Goal: Task Accomplishment & Management: Manage account settings

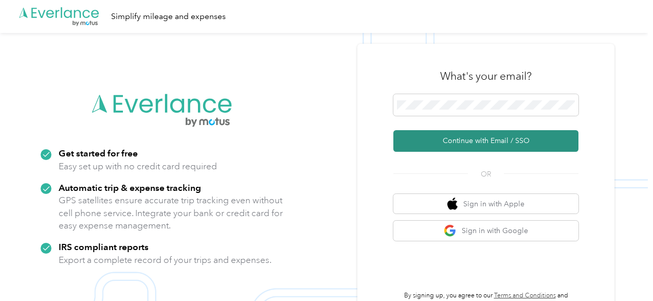
click at [499, 149] on button "Continue with Email / SSO" at bounding box center [485, 141] width 185 height 22
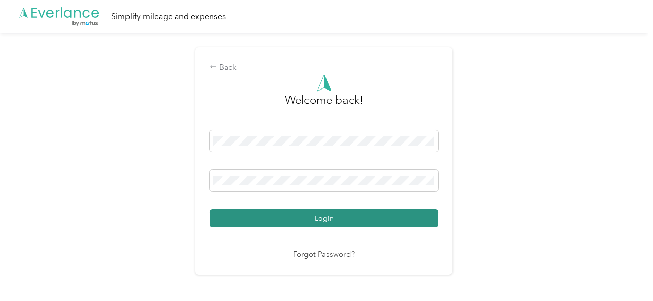
click at [311, 216] on button "Login" at bounding box center [324, 218] width 228 height 18
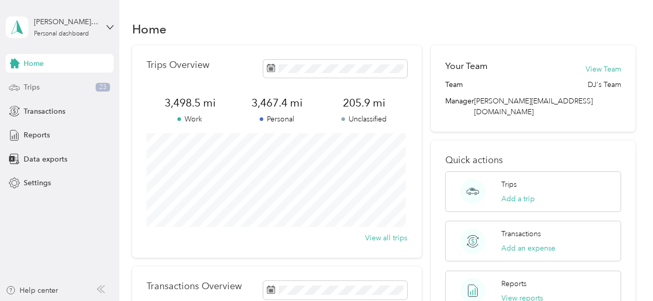
click at [31, 83] on span "Trips" at bounding box center [32, 87] width 16 height 11
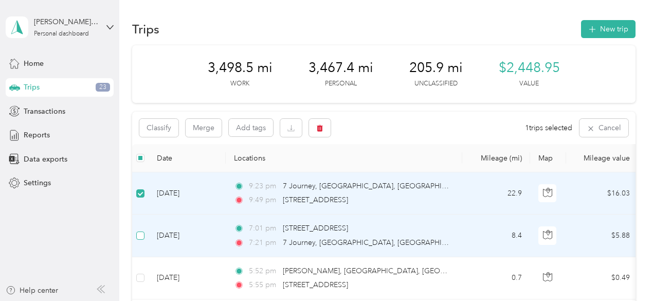
click at [142, 240] on label at bounding box center [140, 235] width 8 height 11
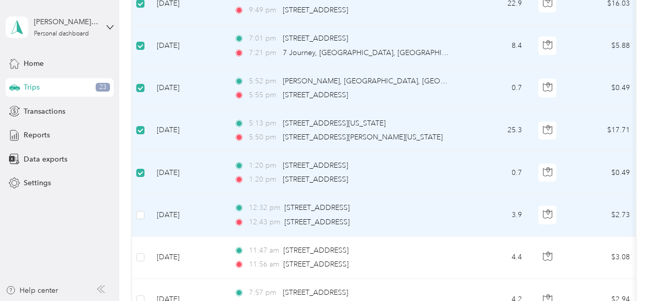
scroll to position [206, 0]
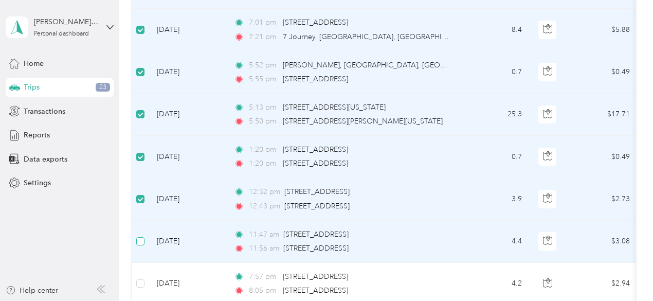
click at [136, 235] on label at bounding box center [140, 240] width 8 height 11
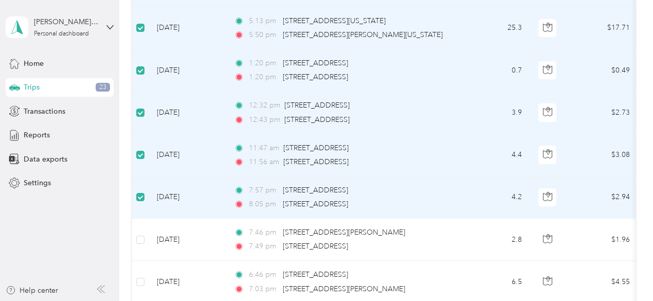
scroll to position [308, 0]
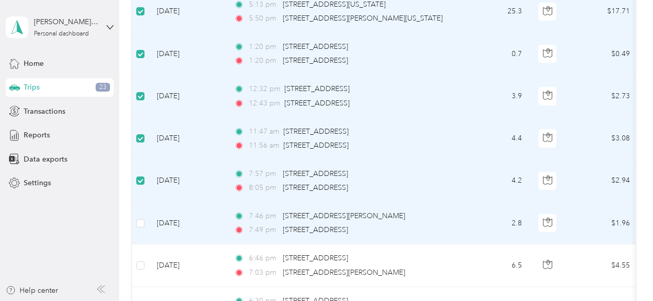
click at [146, 219] on td at bounding box center [140, 223] width 16 height 42
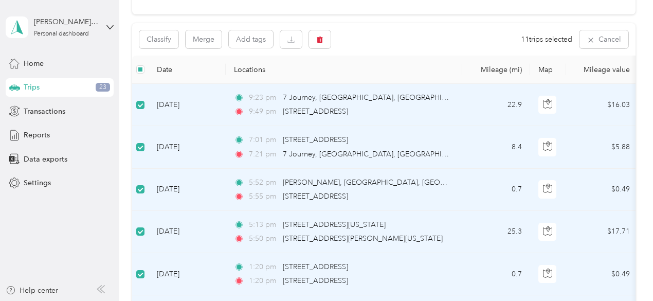
scroll to position [0, 0]
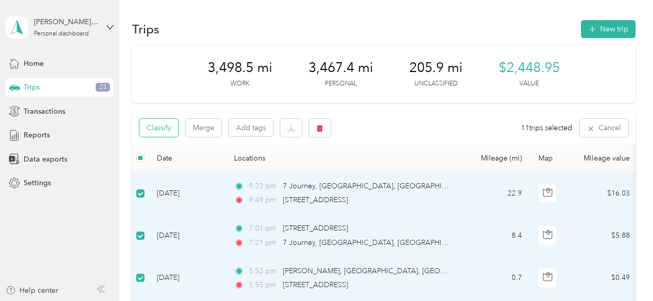
click at [162, 125] on button "Classify" at bounding box center [158, 128] width 39 height 18
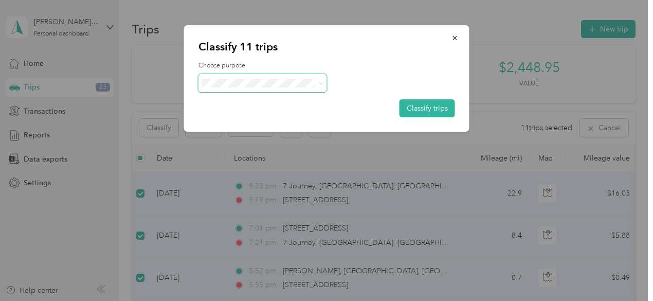
click at [322, 82] on icon at bounding box center [320, 83] width 5 height 5
click at [247, 300] on div "Classify 11 trips Choose purpose Classify trips SS Beverages Personal" at bounding box center [323, 301] width 647 height 0
click at [324, 82] on span at bounding box center [262, 83] width 128 height 18
click at [316, 84] on span at bounding box center [318, 83] width 8 height 11
click at [320, 83] on icon at bounding box center [320, 83] width 5 height 5
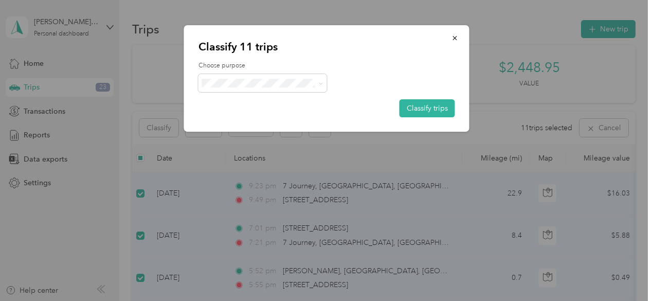
click at [235, 117] on span "Personal" at bounding box center [272, 117] width 96 height 11
click at [427, 105] on button "Classify trips" at bounding box center [426, 108] width 55 height 18
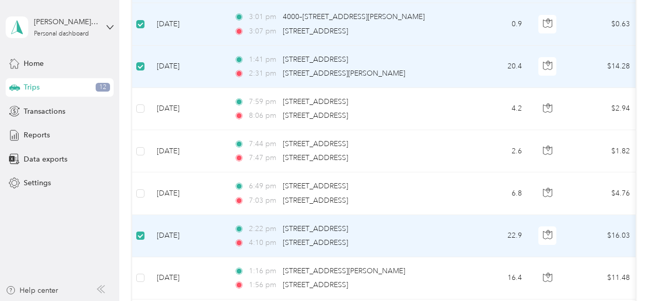
scroll to position [770, 0]
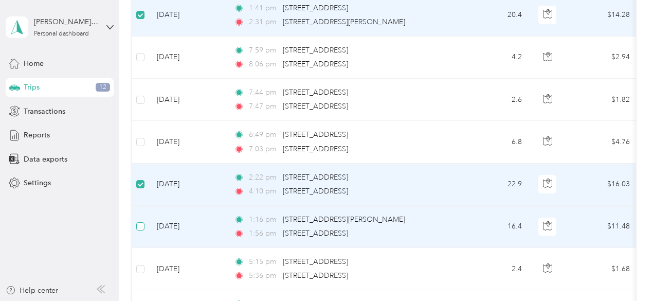
click at [141, 227] on label at bounding box center [140, 225] width 8 height 11
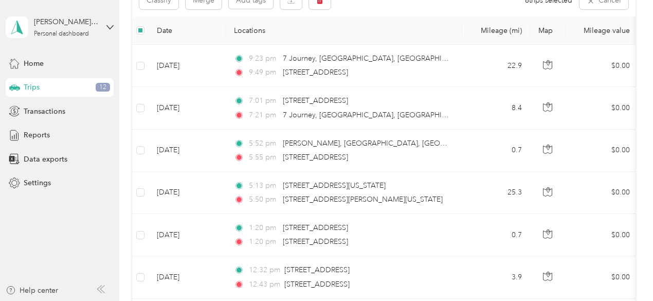
scroll to position [0, 0]
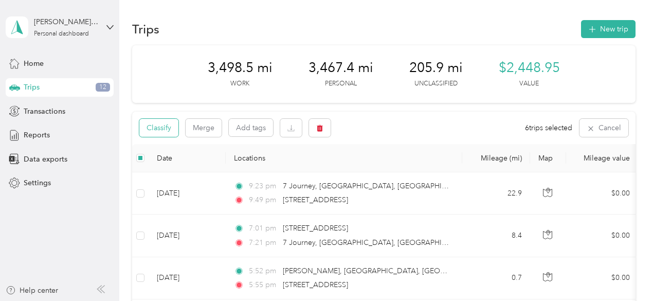
click at [164, 124] on button "Classify" at bounding box center [158, 128] width 39 height 18
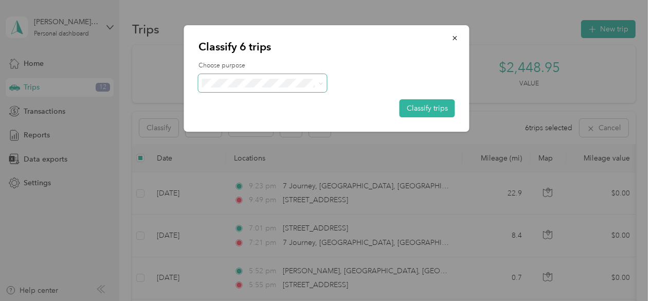
click at [321, 84] on icon at bounding box center [320, 83] width 5 height 5
click at [252, 100] on span "SS Beverages" at bounding box center [272, 101] width 96 height 11
click at [435, 109] on button "Classify trips" at bounding box center [426, 108] width 55 height 18
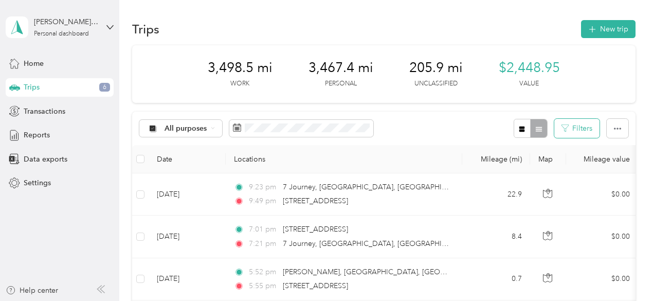
click at [563, 126] on icon "button" at bounding box center [564, 127] width 7 height 7
click at [586, 131] on button "Filters" at bounding box center [576, 128] width 45 height 19
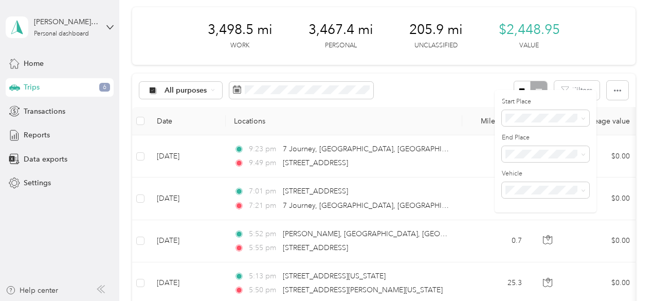
scroll to position [51, 0]
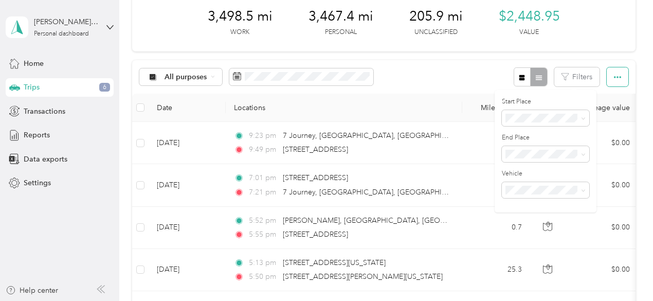
click at [618, 77] on button "button" at bounding box center [617, 76] width 22 height 19
click at [425, 84] on div "All purposes Filters" at bounding box center [383, 76] width 503 height 33
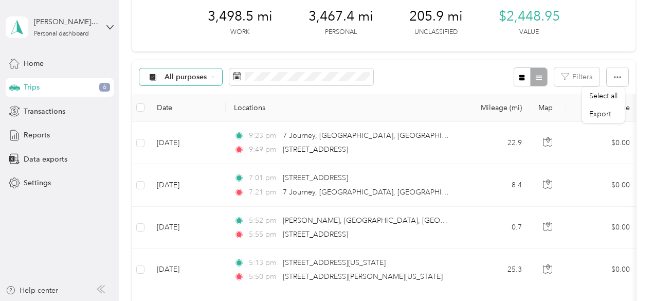
click at [192, 77] on span "All purposes" at bounding box center [185, 76] width 43 height 7
click at [174, 110] on span "Unclassified" at bounding box center [190, 111] width 50 height 11
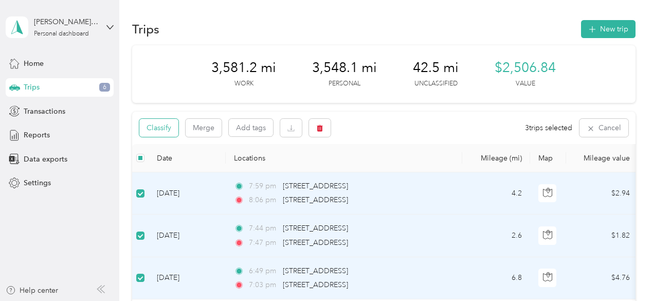
click at [155, 125] on button "Classify" at bounding box center [158, 128] width 39 height 18
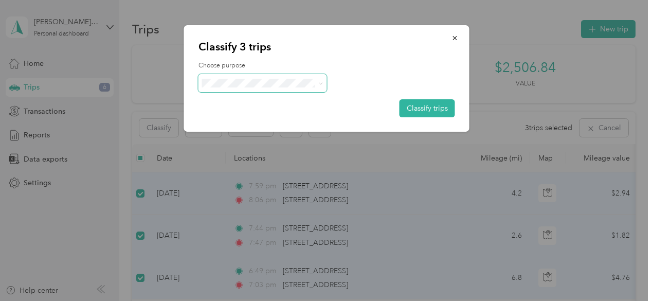
click at [321, 81] on icon at bounding box center [320, 83] width 5 height 5
click at [244, 122] on li "Personal" at bounding box center [262, 118] width 128 height 18
click at [429, 104] on button "Classify trips" at bounding box center [426, 108] width 55 height 18
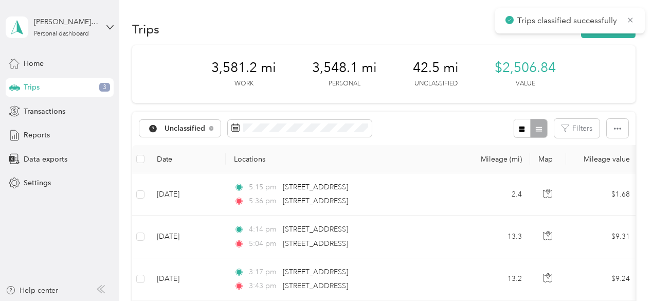
scroll to position [51, 0]
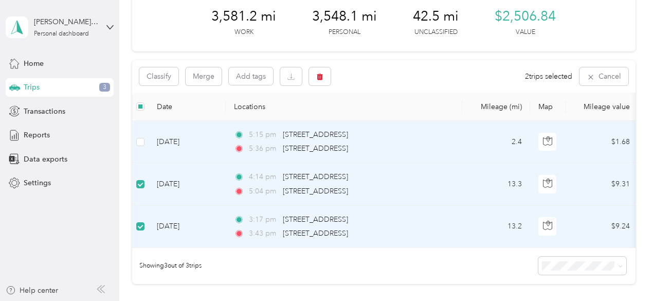
click at [144, 145] on td at bounding box center [140, 142] width 16 height 42
click at [163, 76] on button "Classify" at bounding box center [158, 76] width 39 height 18
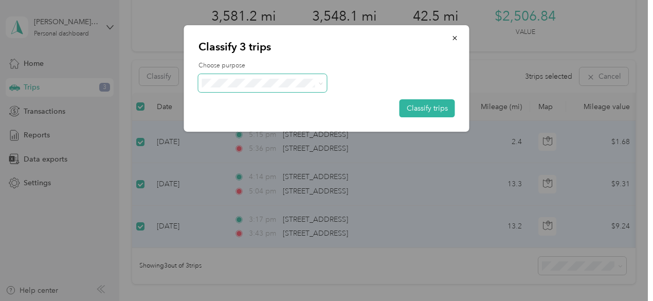
click at [320, 83] on icon at bounding box center [320, 83] width 5 height 5
click at [256, 105] on li "SS Beverages" at bounding box center [262, 102] width 128 height 18
click at [434, 109] on button "Classify trips" at bounding box center [426, 108] width 55 height 18
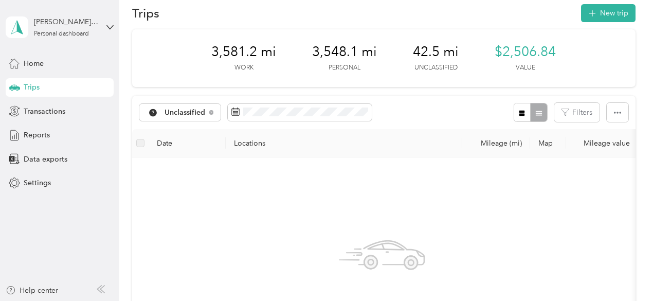
scroll to position [0, 0]
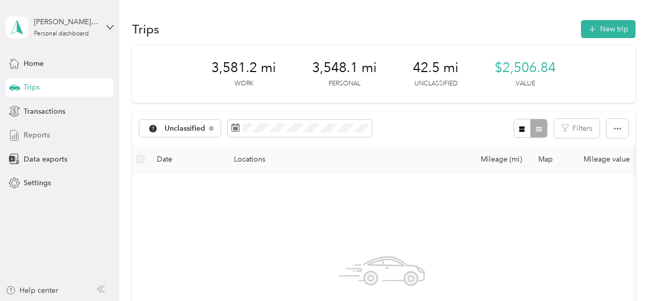
click at [50, 133] on div "Reports" at bounding box center [60, 135] width 108 height 18
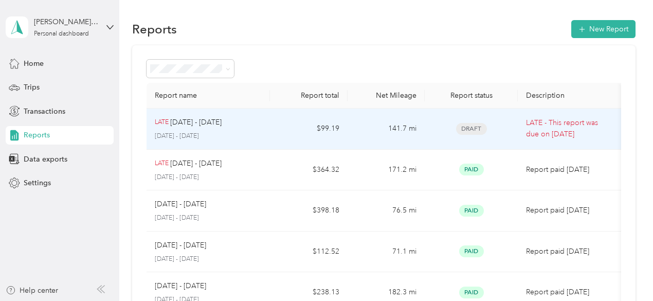
click at [506, 125] on div "Draft" at bounding box center [471, 129] width 77 height 12
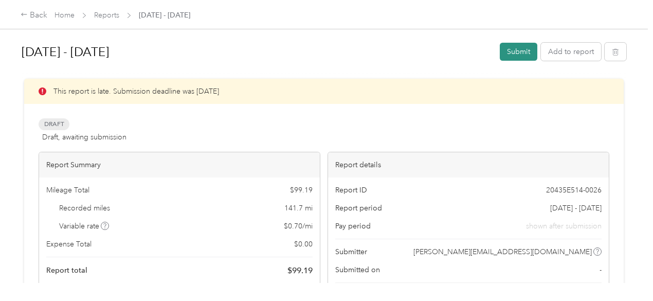
click at [508, 43] on button "Submit" at bounding box center [518, 52] width 38 height 18
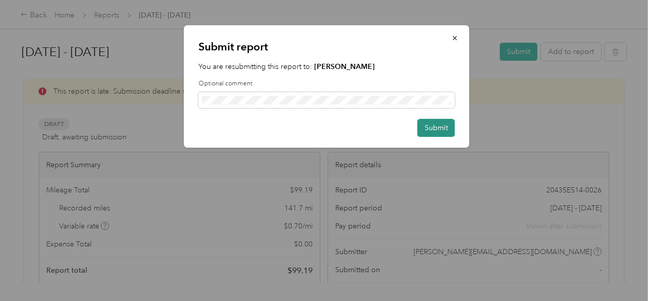
click at [429, 127] on button "Submit" at bounding box center [436, 128] width 38 height 18
